Goal: Task Accomplishment & Management: Complete application form

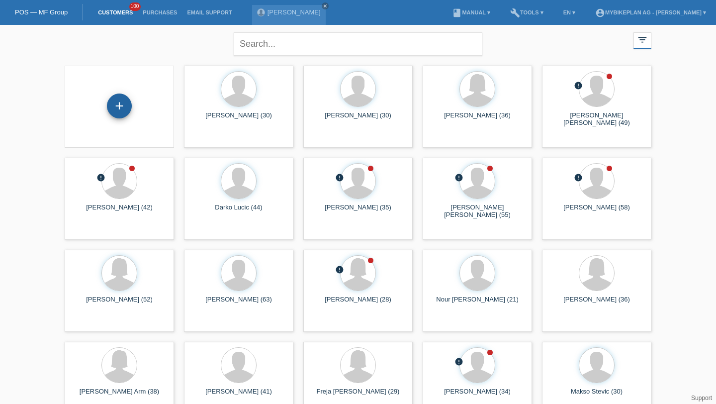
click at [127, 102] on div "+" at bounding box center [119, 105] width 24 height 17
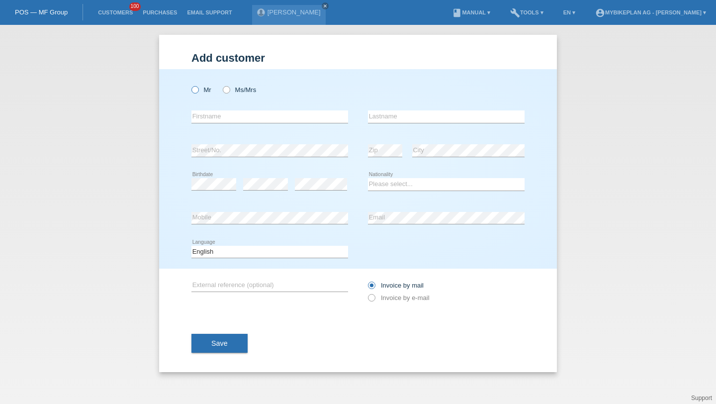
click at [205, 92] on label "Mr" at bounding box center [201, 89] width 20 height 7
click at [198, 92] on input "Mr" at bounding box center [194, 89] width 6 height 6
radio input "true"
click at [211, 117] on input "text" at bounding box center [269, 116] width 157 height 12
click at [205, 116] on input "NIKOLA" at bounding box center [269, 116] width 157 height 12
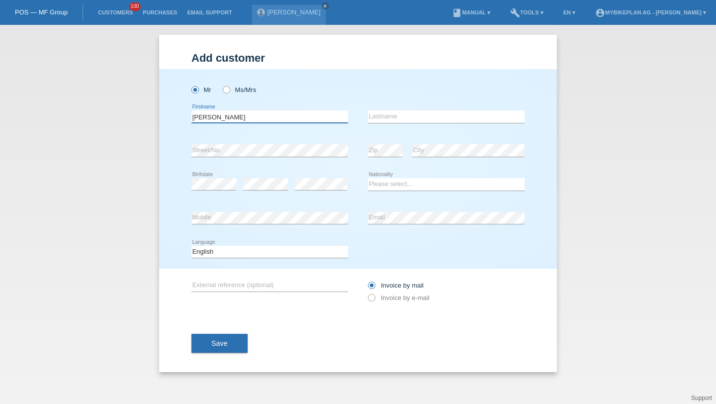
click at [205, 116] on input "NIKOLA" at bounding box center [269, 116] width 157 height 12
type input "Nikola"
type input "Cakic"
click at [258, 192] on div "error" at bounding box center [265, 185] width 45 height 34
click at [383, 179] on select "Please select... Switzerland Austria Germany Liechtenstein ------------ Afghani…" at bounding box center [446, 184] width 157 height 12
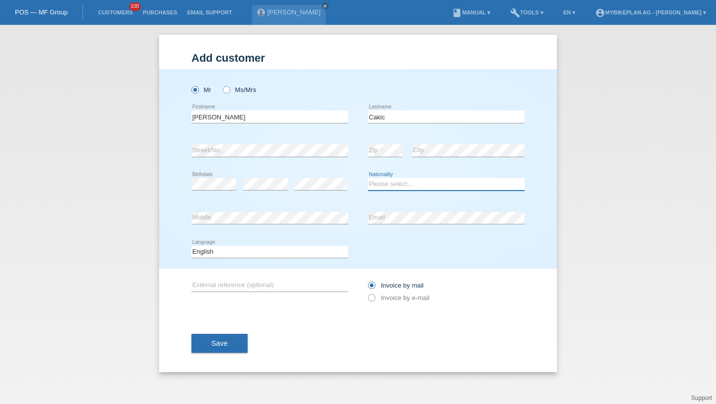
select select "CH"
click at [368, 179] on select "Please select... Switzerland Austria Germany Liechtenstein ------------ Afghani…" at bounding box center [446, 184] width 157 height 12
click at [396, 228] on div "error Email" at bounding box center [446, 218] width 157 height 34
click at [246, 250] on select "Deutsch Français Italiano English" at bounding box center [269, 252] width 157 height 12
select select "it"
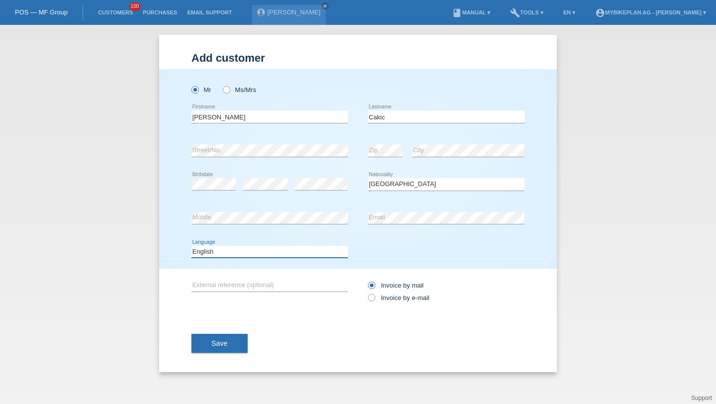
click at [191, 246] on select "Deutsch Français Italiano English" at bounding box center [269, 252] width 157 height 12
click at [388, 293] on div "Invoice by mail Invoice by e-mail" at bounding box center [446, 291] width 157 height 25
click at [388, 297] on label "Invoice by e-mail" at bounding box center [399, 297] width 62 height 7
click at [374, 297] on input "Invoice by e-mail" at bounding box center [371, 300] width 6 height 12
radio input "true"
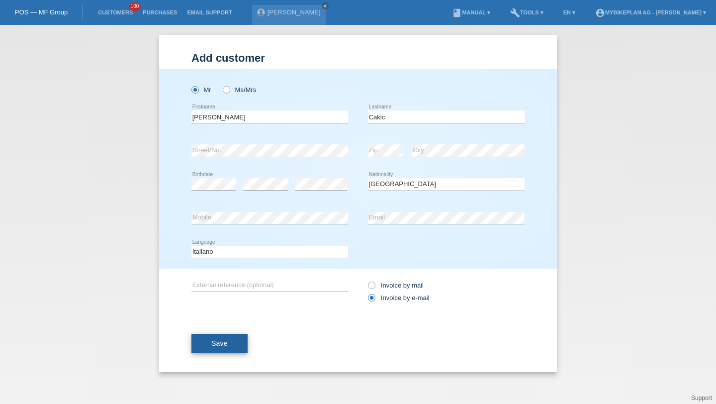
click at [208, 339] on button "Save" at bounding box center [219, 343] width 56 height 19
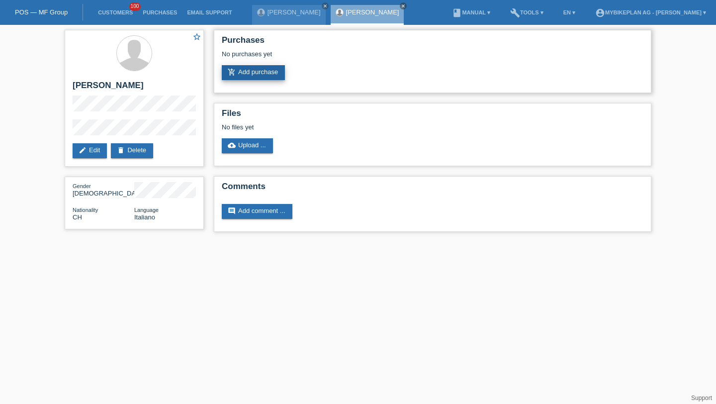
click at [246, 75] on link "add_shopping_cart Add purchase" at bounding box center [253, 72] width 63 height 15
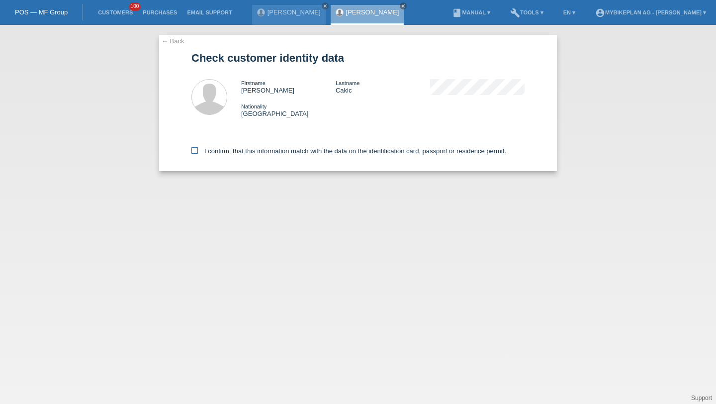
click at [290, 153] on label "I confirm, that this information match with the data on the identification card…" at bounding box center [348, 150] width 315 height 7
click at [198, 153] on input "I confirm, that this information match with the data on the identification card…" at bounding box center [194, 150] width 6 height 6
checkbox input "true"
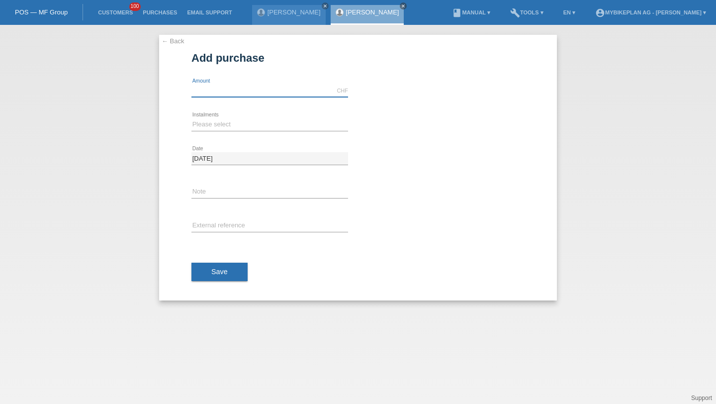
click at [270, 96] on input "text" at bounding box center [269, 91] width 157 height 12
type input "6999.00"
click at [248, 132] on div "Please select 6 instalments 12 instalments 18 instalments 24 instalments 36 ins…" at bounding box center [269, 125] width 157 height 34
click at [250, 124] on select "Please select 6 instalments 12 instalments 18 instalments 24 instalments 36 ins…" at bounding box center [269, 124] width 157 height 12
select select "487"
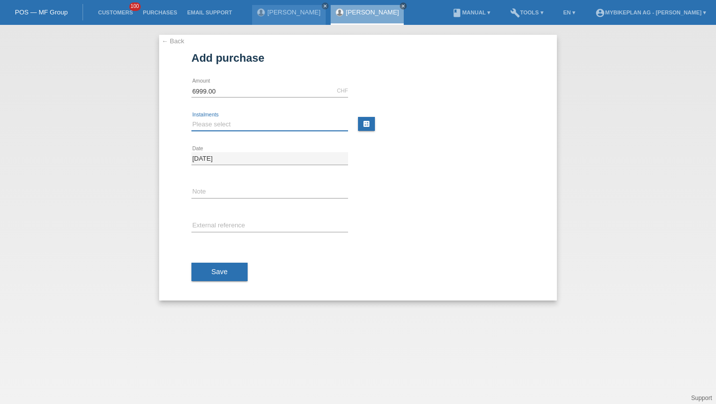
click at [191, 118] on select "Please select 6 instalments 12 instalments 18 instalments 24 instalments 36 ins…" at bounding box center [269, 124] width 157 height 12
click at [225, 227] on input "text" at bounding box center [269, 226] width 157 height 12
paste input "45926282833"
type input "45926282833"
click at [222, 264] on button "Save" at bounding box center [219, 272] width 56 height 19
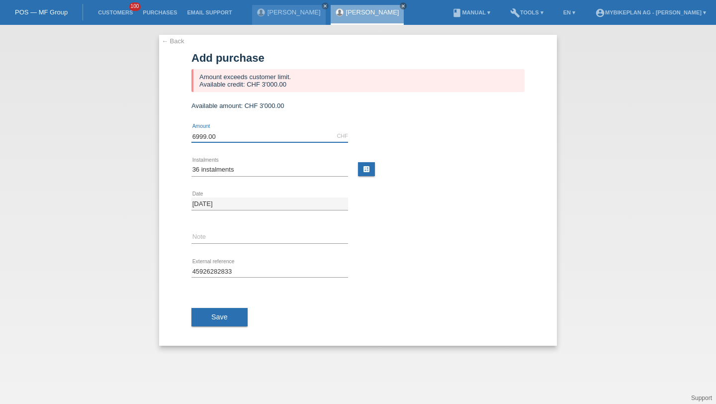
click at [222, 136] on input "6999.00" at bounding box center [269, 136] width 157 height 12
type input "3000.00"
click at [221, 309] on button "Save" at bounding box center [219, 317] width 56 height 19
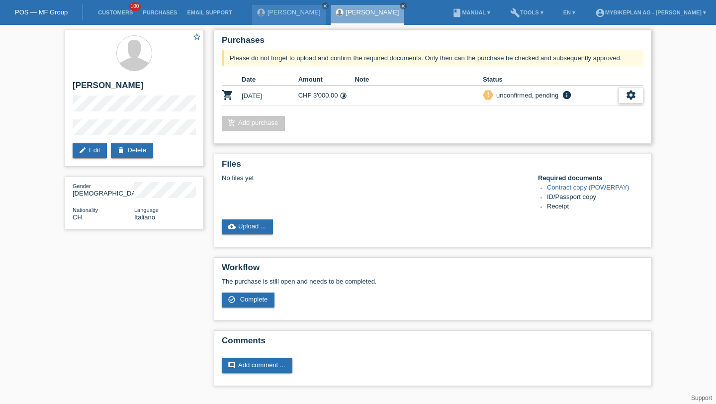
click at [627, 97] on icon "settings" at bounding box center [631, 95] width 11 height 11
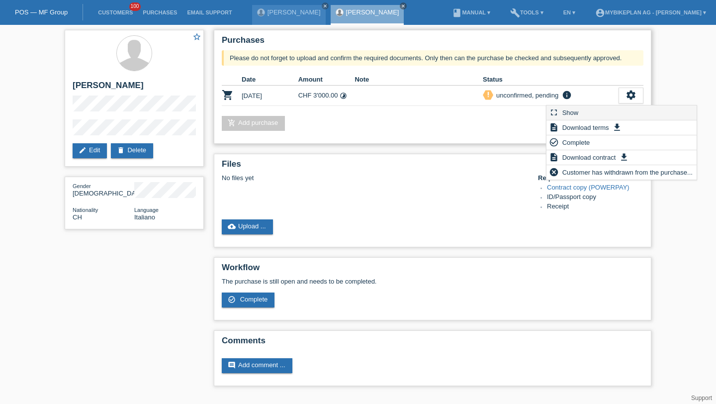
click at [594, 111] on div "fullscreen Show" at bounding box center [622, 112] width 150 height 15
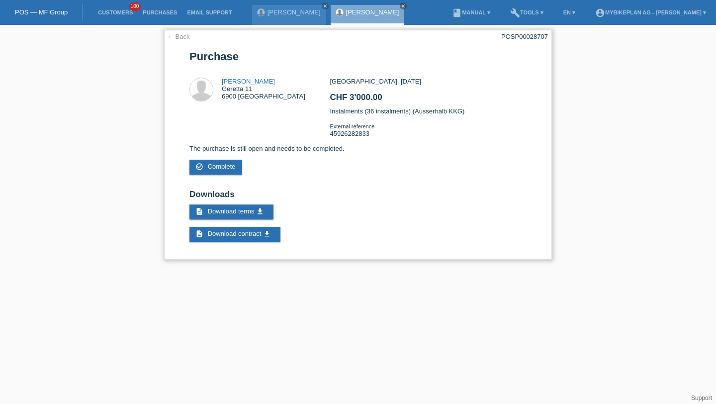
click at [519, 36] on div "POSP00028707" at bounding box center [524, 36] width 47 height 7
copy div "POSP00028707"
